Goal: Check status: Check status

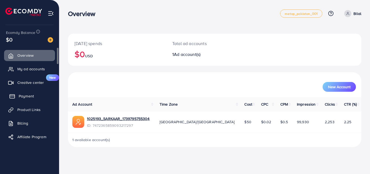
click at [24, 96] on span "Payment" at bounding box center [26, 95] width 15 height 5
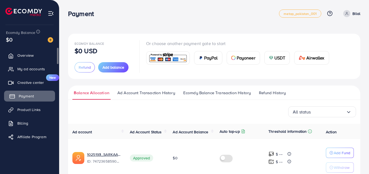
scroll to position [26, 0]
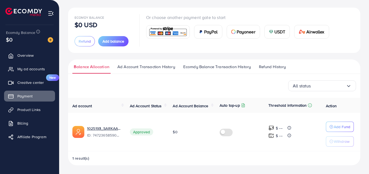
click at [343, 141] on p "Withdraw" at bounding box center [342, 141] width 16 height 7
click at [259, 67] on span "Refund History" at bounding box center [272, 67] width 27 height 6
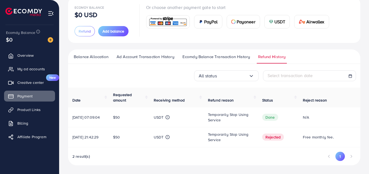
scroll to position [37, 0]
click at [216, 52] on ul "Balance Allocation Ad Account Transaction History Ecomdy Balance Transaction Hi…" at bounding box center [214, 56] width 292 height 14
click at [219, 54] on span "Ecomdy Balance Transaction History" at bounding box center [215, 57] width 67 height 6
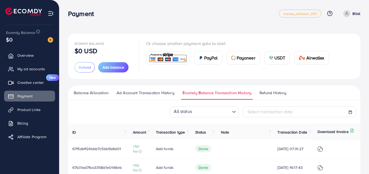
click at [159, 95] on span "Ad Account Transaction History" at bounding box center [146, 93] width 58 height 6
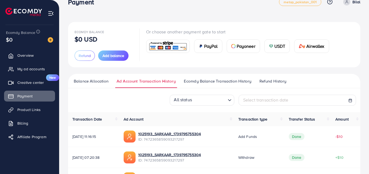
scroll to position [43, 0]
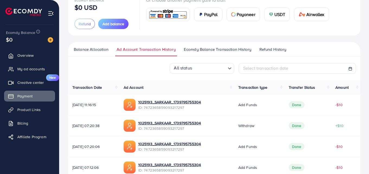
click at [86, 48] on span "Balance Allocation" at bounding box center [91, 49] width 35 height 6
